Goal: Task Accomplishment & Management: Use online tool/utility

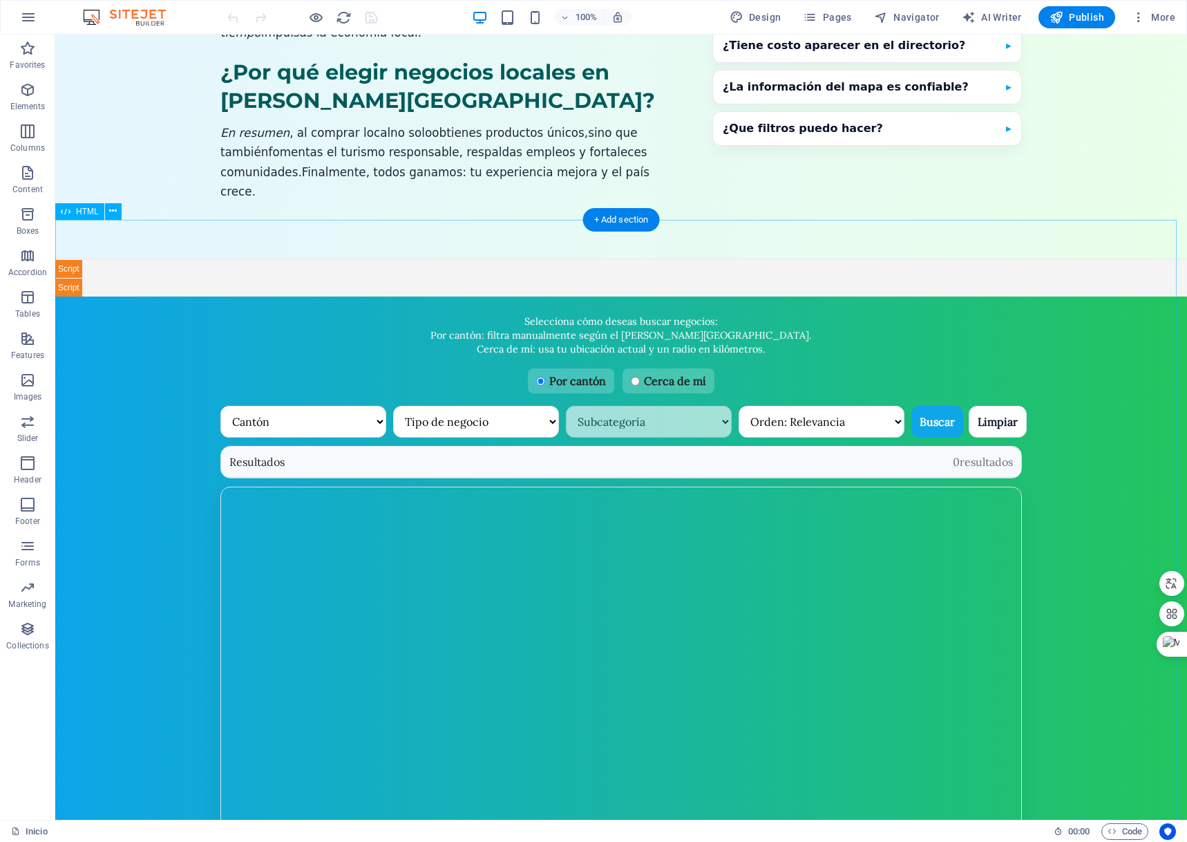
scroll to position [691, 0]
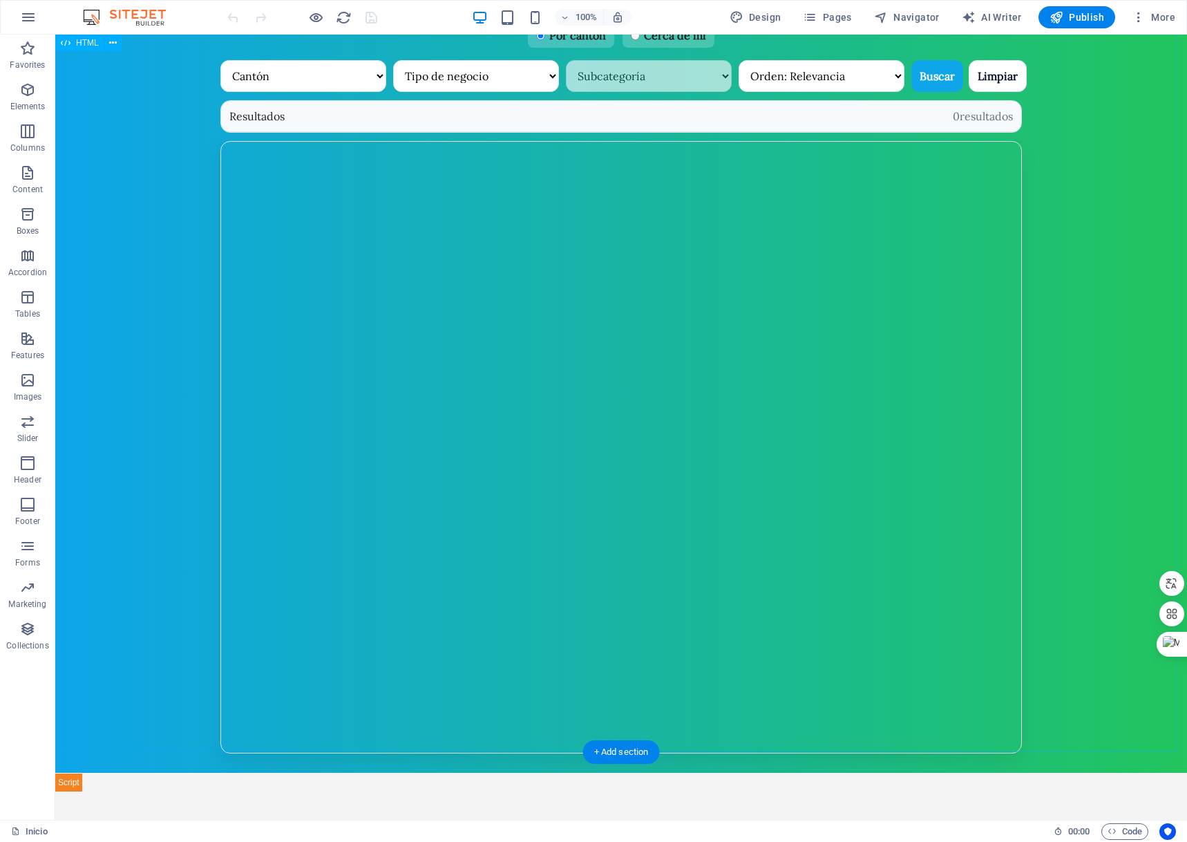
click at [1100, 317] on div "Selecciona cómo deseas buscar negocios: Por cantón : filtra manualmente según e…" at bounding box center [621, 353] width 1132 height 878
click at [1088, 308] on div "Selecciona cómo deseas buscar negocios: Por cantón : filtra manualmente según e…" at bounding box center [621, 353] width 1132 height 878
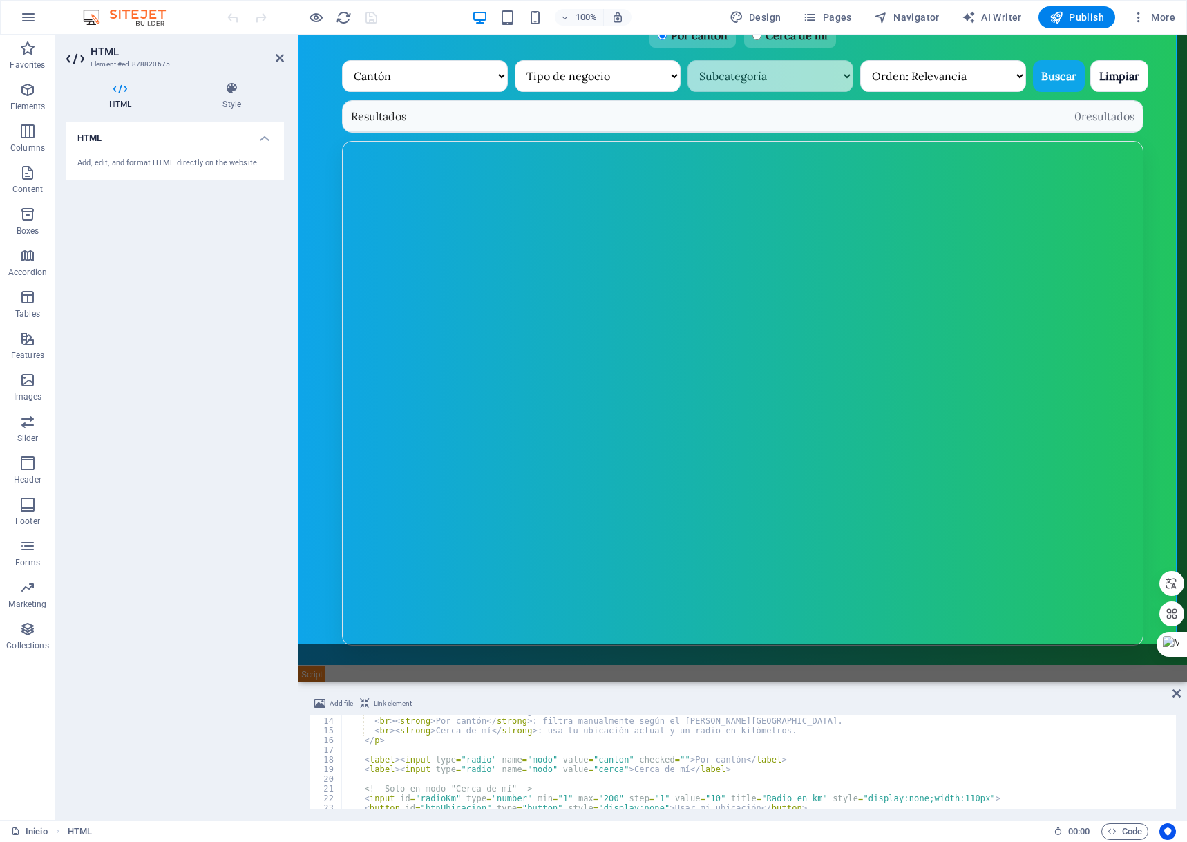
scroll to position [0, 0]
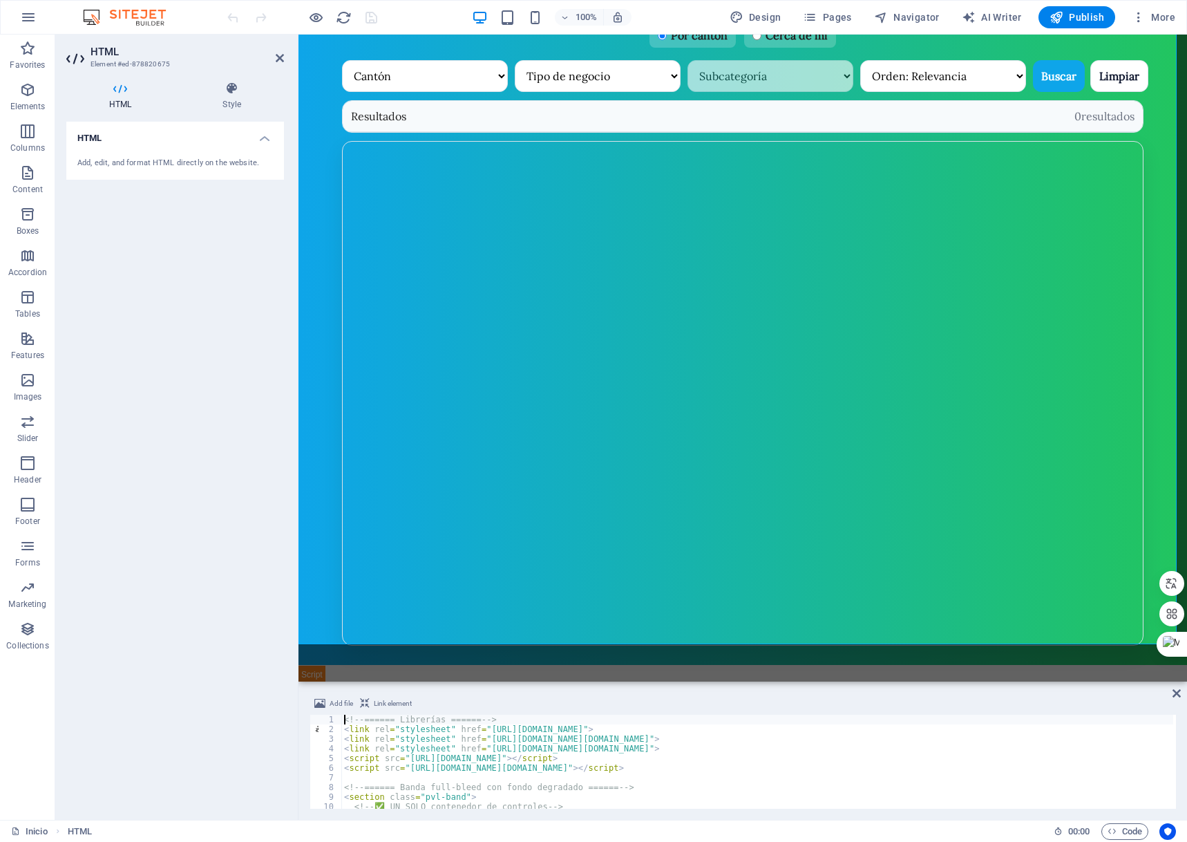
click at [340, 721] on div "1" at bounding box center [326, 720] width 32 height 10
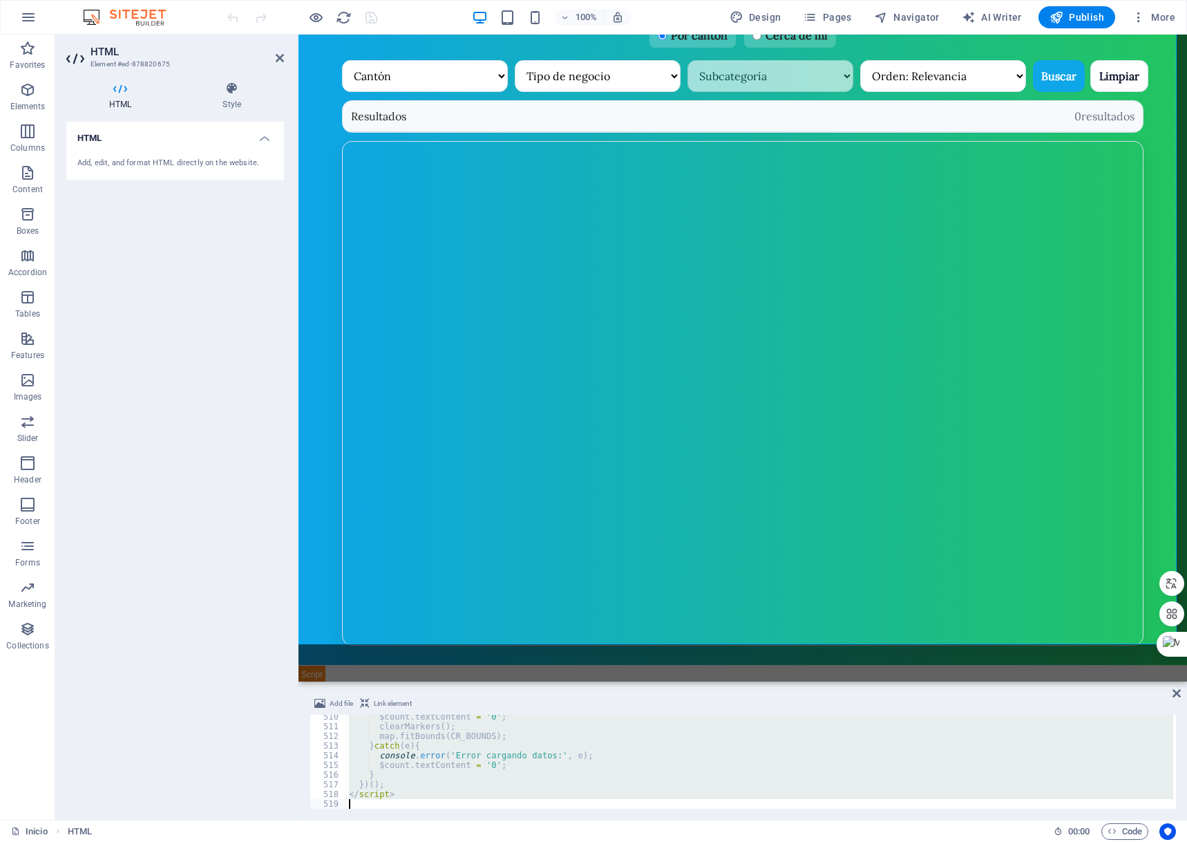
scroll to position [4927, 0]
drag, startPoint x: 347, startPoint y: 749, endPoint x: 457, endPoint y: 860, distance: 155.9
click at [457, 841] on html "[DOMAIN_NAME] Inicio (es) Favorites Elements Columns Content Boxes Accordion Ta…" at bounding box center [593, 421] width 1187 height 842
type textarea "</script>"
